Goal: Task Accomplishment & Management: Complete application form

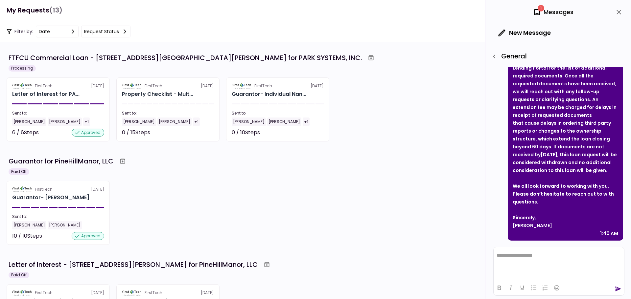
scroll to position [128, 0]
click at [302, 269] on div "Letter of Interest - [STREET_ADDRESS][PERSON_NAME] for PineHillManor, LLC" at bounding box center [317, 265] width 616 height 12
click at [404, 158] on div "Guarantor for PineHillManor, LLC" at bounding box center [317, 161] width 616 height 12
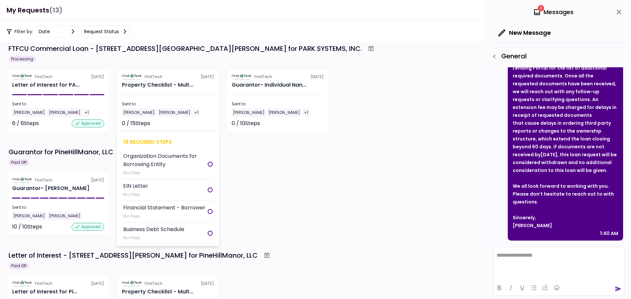
scroll to position [0, 0]
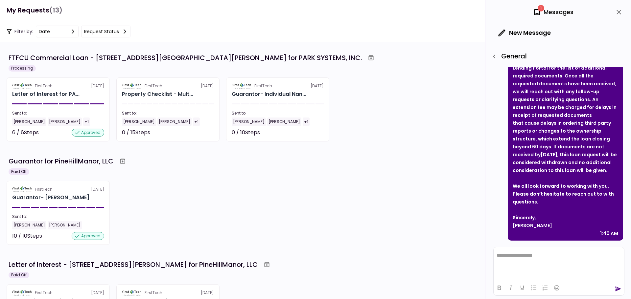
click at [337, 172] on div "Guarantor for PineHillManor, LLC Paid Off" at bounding box center [316, 165] width 618 height 20
click at [386, 83] on div "FirstTech [DATE] Letter of Interest for PA... Sent to: [PERSON_NAME] [PERSON_NA…" at bounding box center [316, 110] width 618 height 64
click at [350, 212] on div "FirstTech [DATE] Guarantor- [PERSON_NAME] Sent to: [PERSON_NAME] [PERSON_NAME] …" at bounding box center [316, 213] width 618 height 64
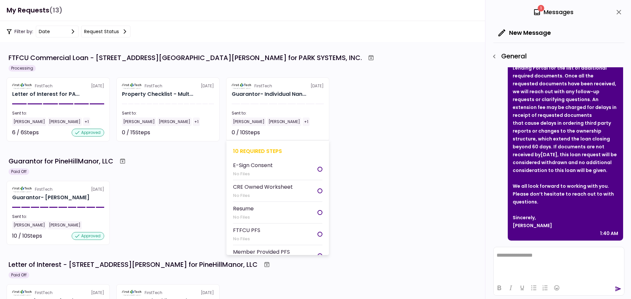
click at [258, 169] on div "E-Sign Consent" at bounding box center [253, 165] width 40 height 8
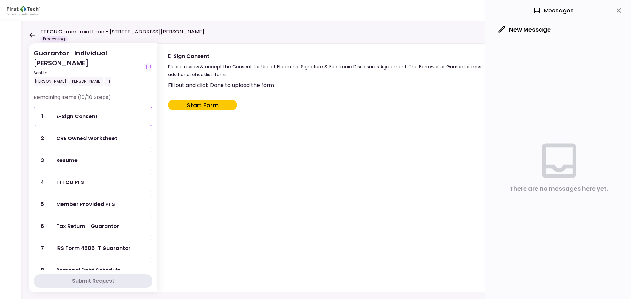
click at [187, 105] on button "Start Form" at bounding box center [202, 105] width 69 height 11
type input "***"
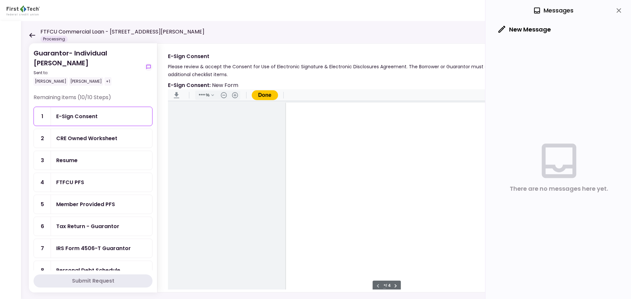
scroll to position [0, 0]
type input "*"
